Goal: Find specific page/section: Find specific page/section

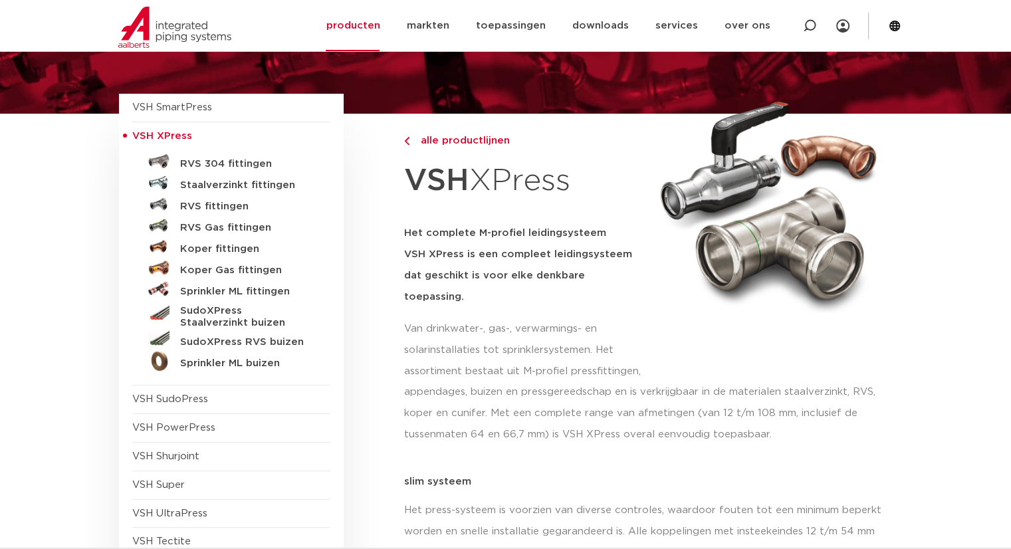
scroll to position [133, 0]
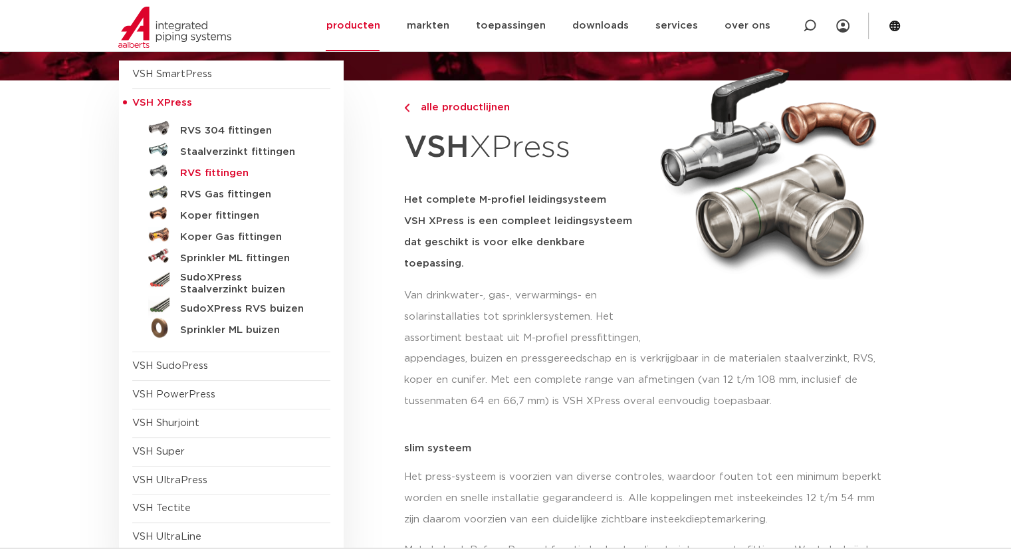
click at [226, 171] on h5 "RVS fittingen" at bounding box center [246, 173] width 132 height 12
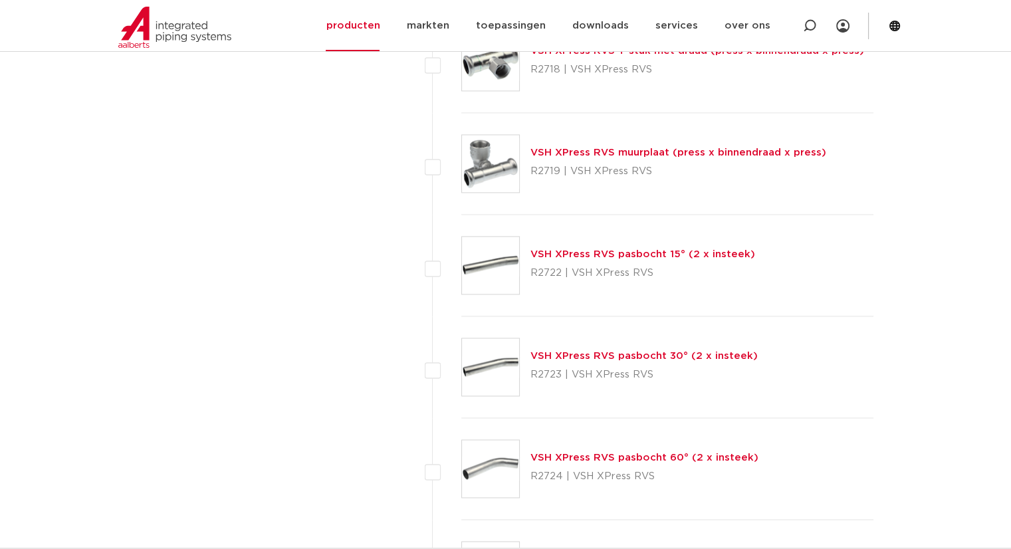
scroll to position [1927, 0]
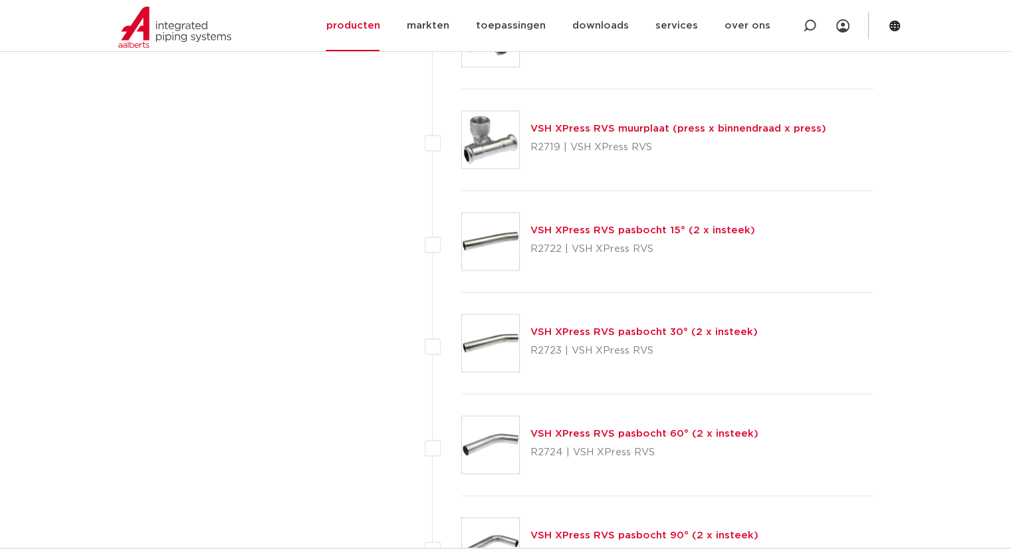
click at [686, 229] on link "VSH XPress RVS pasbocht 15° (2 x insteek)" at bounding box center [642, 230] width 225 height 10
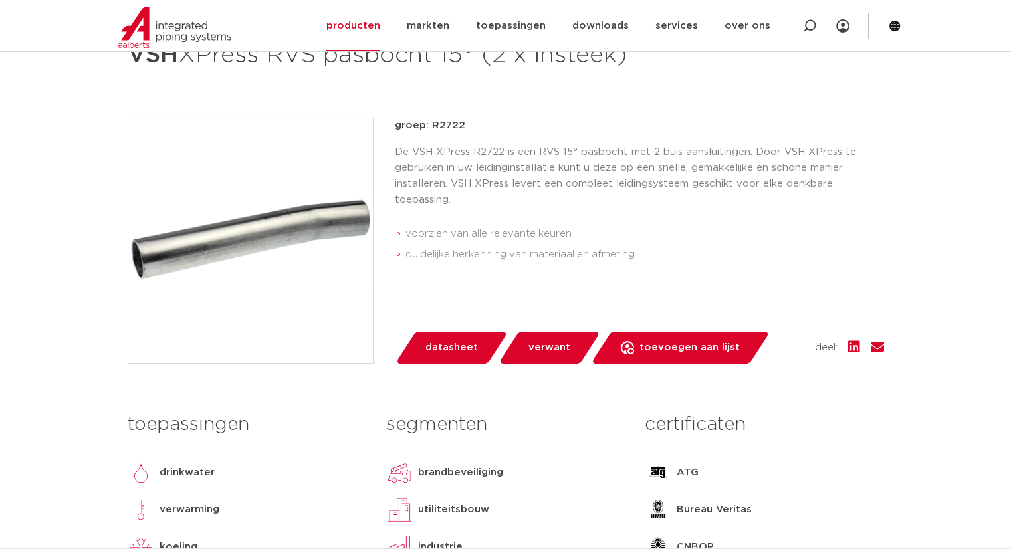
scroll to position [133, 0]
